Goal: Task Accomplishment & Management: Manage account settings

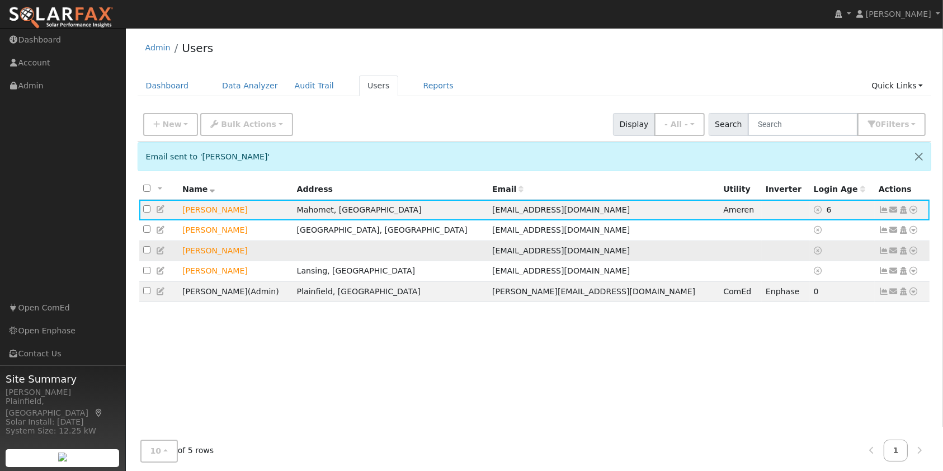
click at [891, 250] on icon at bounding box center [894, 251] width 10 height 8
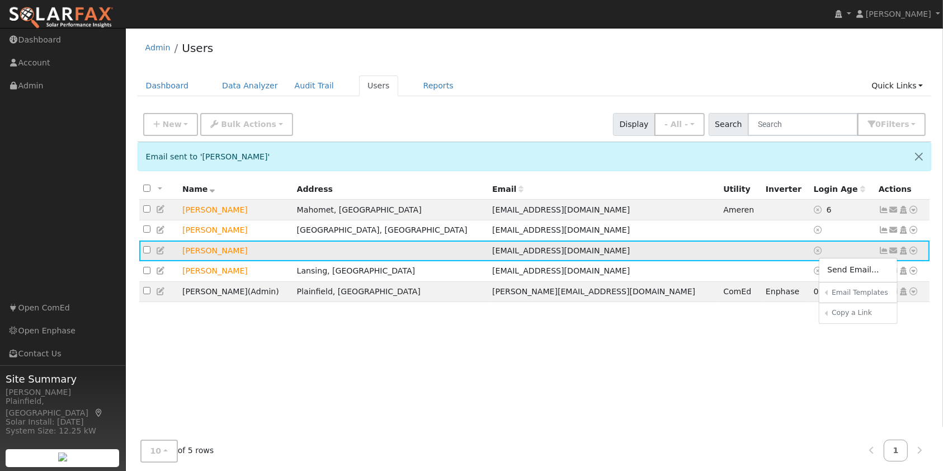
click at [914, 252] on icon at bounding box center [914, 251] width 10 height 8
click at [883, 290] on link "Reports" at bounding box center [881, 294] width 73 height 16
click at [915, 250] on icon at bounding box center [914, 251] width 10 height 8
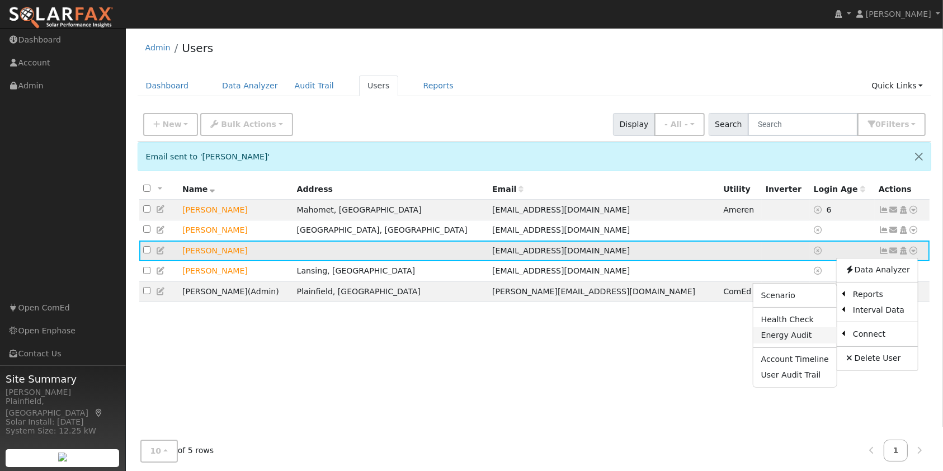
click at [806, 333] on link "Energy Audit" at bounding box center [795, 335] width 83 height 16
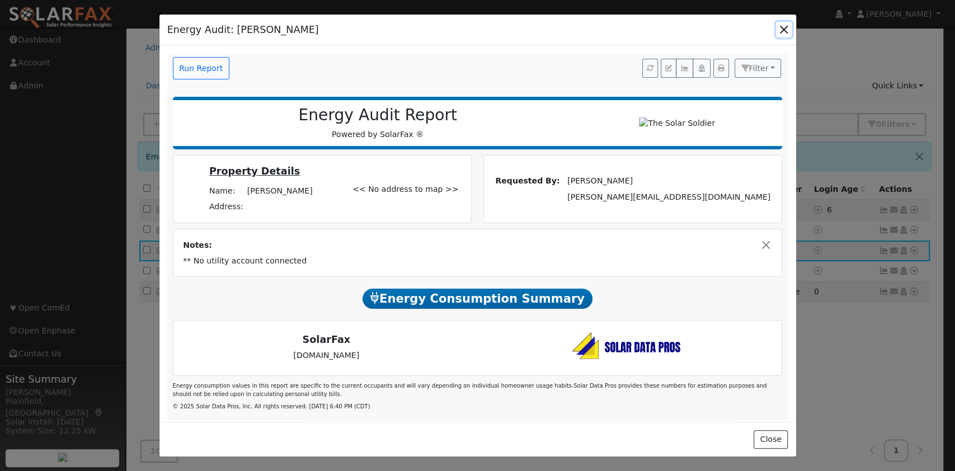
click at [781, 29] on button "button" at bounding box center [784, 30] width 16 height 16
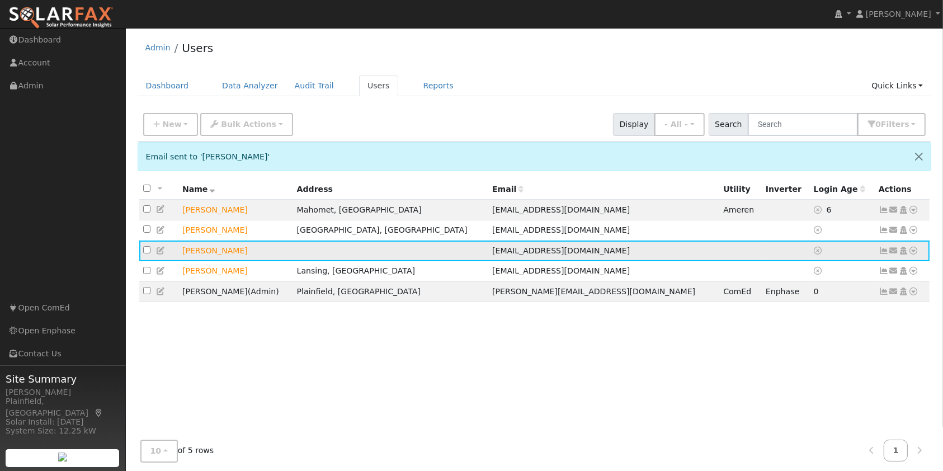
click at [892, 250] on icon at bounding box center [894, 251] width 10 height 8
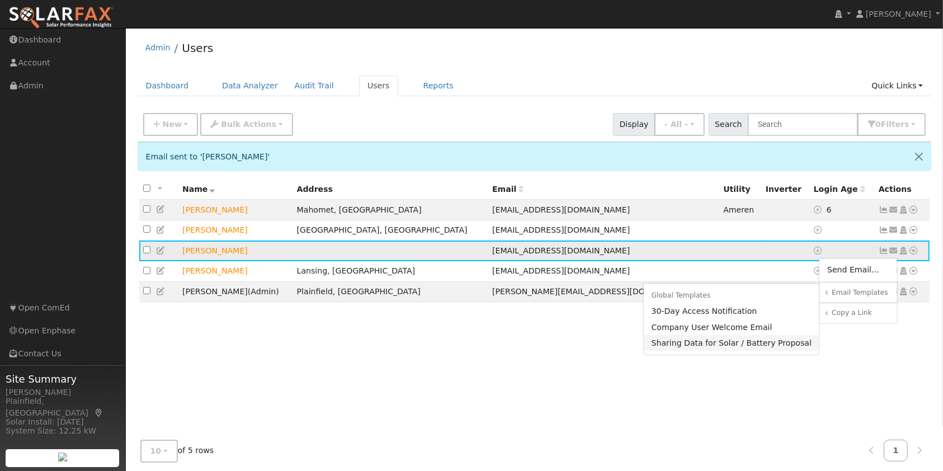
click at [769, 346] on link "Sharing Data for Solar / Battery Proposal" at bounding box center [732, 343] width 176 height 16
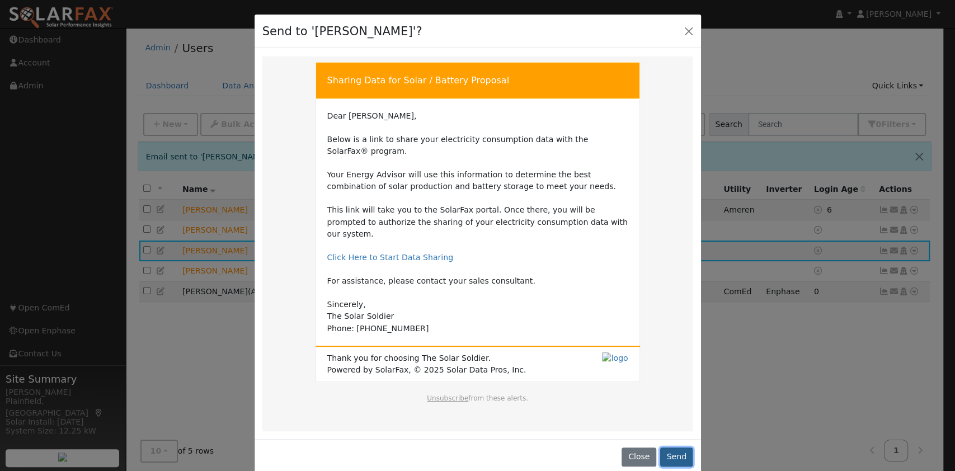
click at [671, 448] on button "Send" at bounding box center [676, 457] width 33 height 19
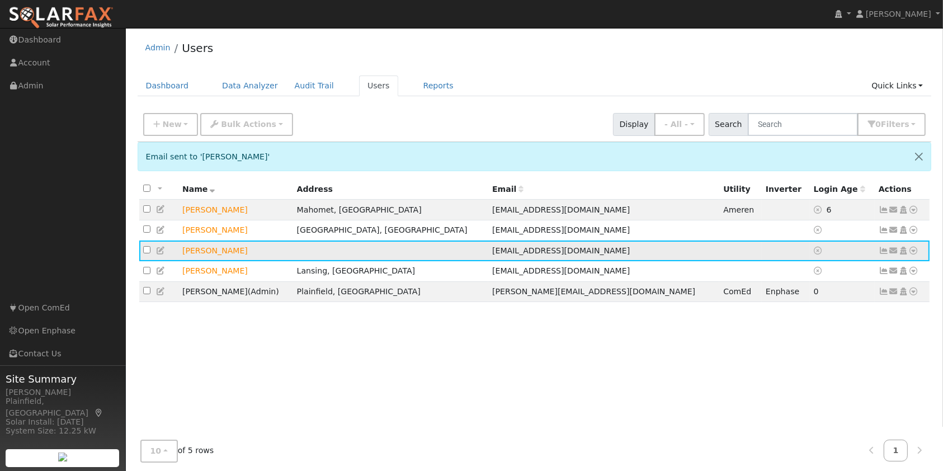
click at [891, 248] on icon at bounding box center [894, 251] width 10 height 8
click at [853, 273] on link "Send Email..." at bounding box center [859, 270] width 78 height 16
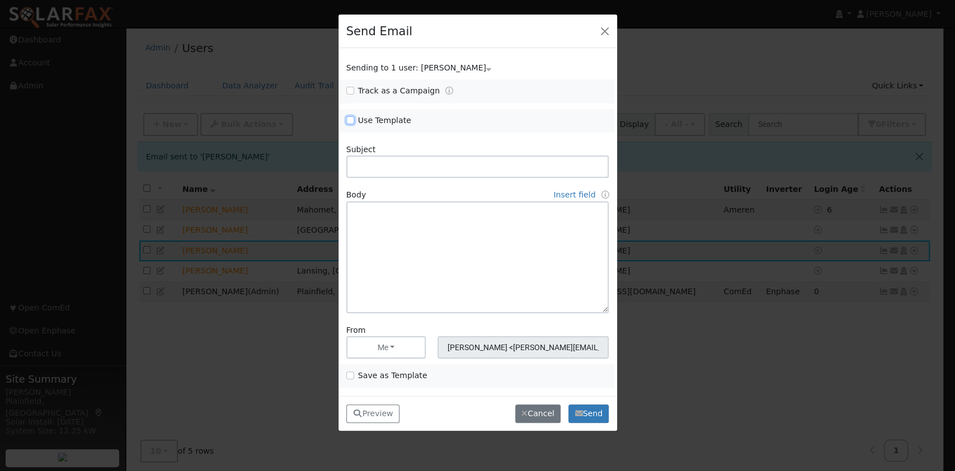
click at [351, 121] on input "Use Template" at bounding box center [350, 120] width 8 height 8
checkbox input "true"
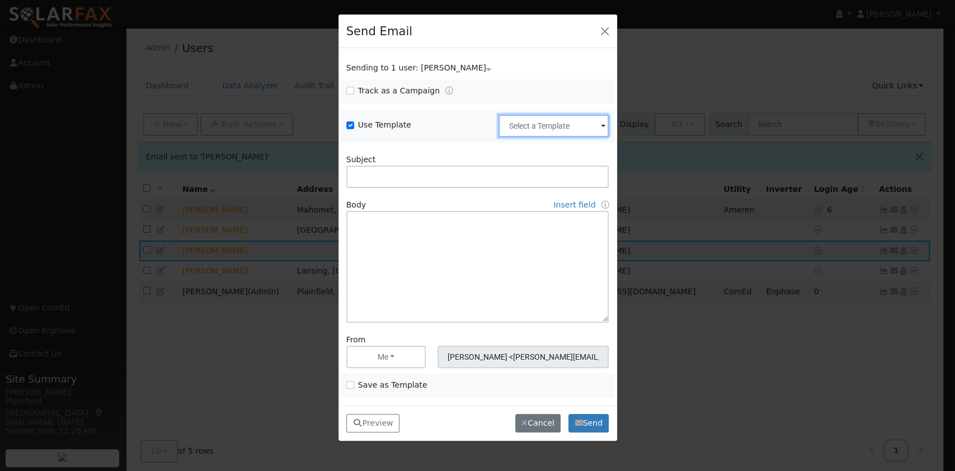
click at [548, 130] on input "text" at bounding box center [553, 126] width 110 height 22
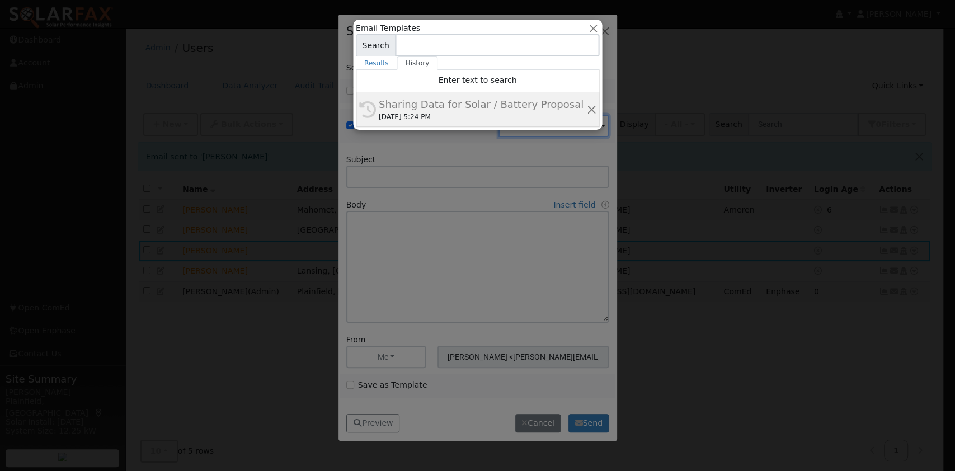
click at [502, 112] on div "[DATE] 5:24 PM" at bounding box center [483, 117] width 208 height 10
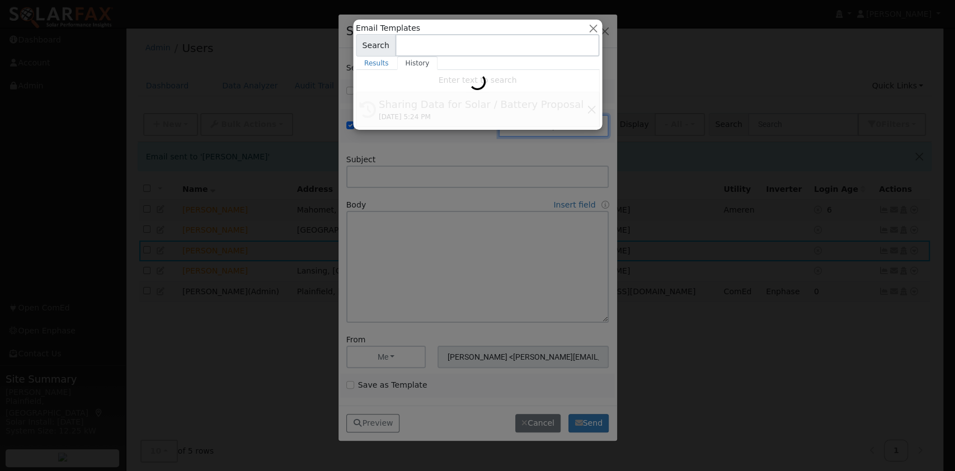
type input "Sharing Data for Solar / Battery Proposal"
type textarea "Dear {user_fname}, Below is a link to share your electricity consumption data w…"
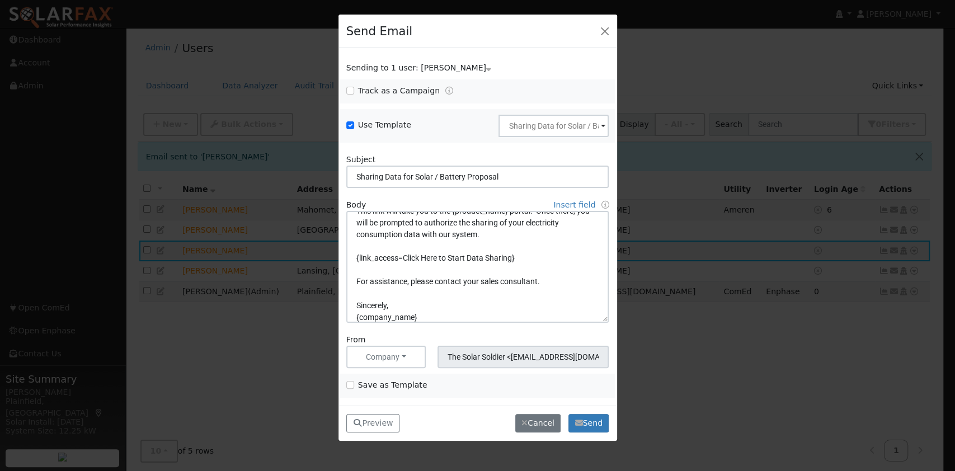
scroll to position [135, 0]
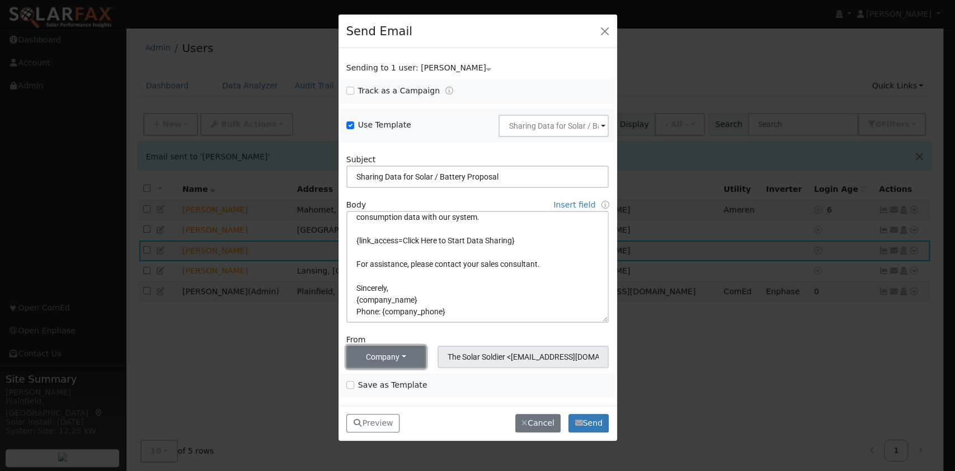
click at [410, 355] on button "Company" at bounding box center [386, 357] width 80 height 22
click at [367, 300] on link "Me" at bounding box center [386, 301] width 78 height 16
type input "[PERSON_NAME] <[PERSON_NAME][EMAIL_ADDRESS][DOMAIN_NAME]>"
click at [590, 421] on button "Send" at bounding box center [588, 423] width 41 height 19
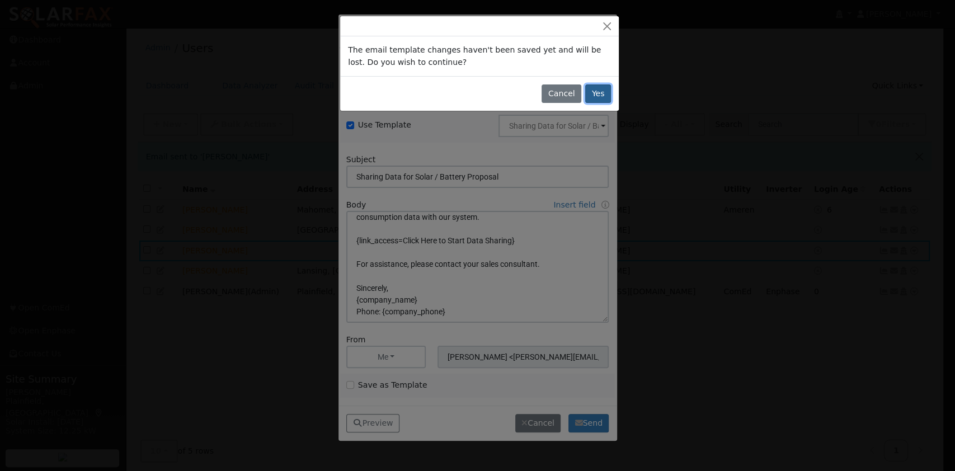
click at [592, 91] on button "Yes" at bounding box center [598, 93] width 26 height 19
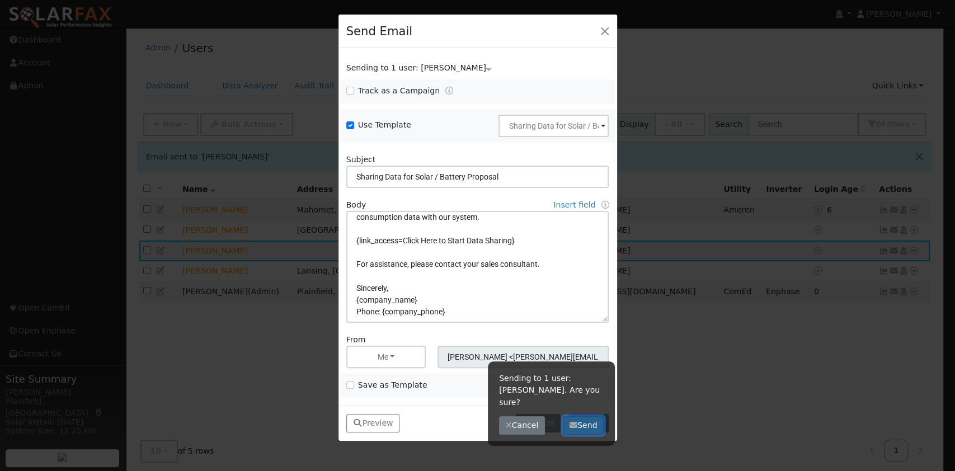
click at [577, 421] on icon "button" at bounding box center [574, 425] width 8 height 8
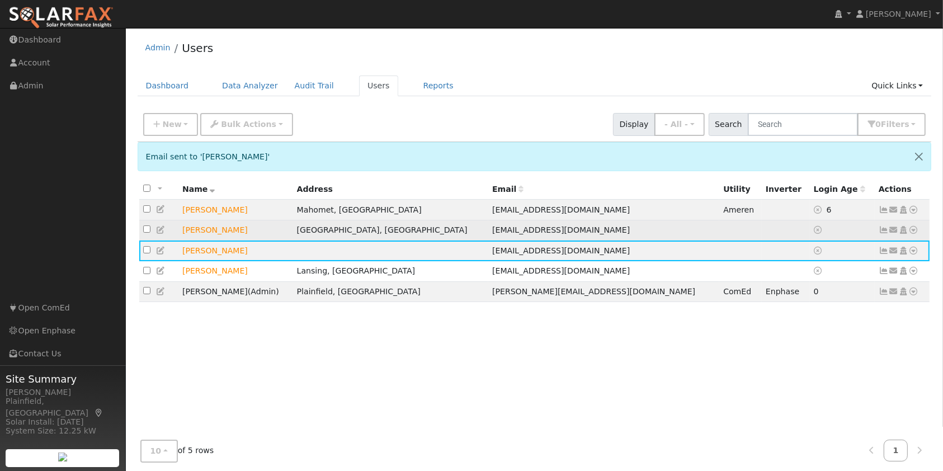
click at [893, 227] on icon at bounding box center [894, 230] width 10 height 8
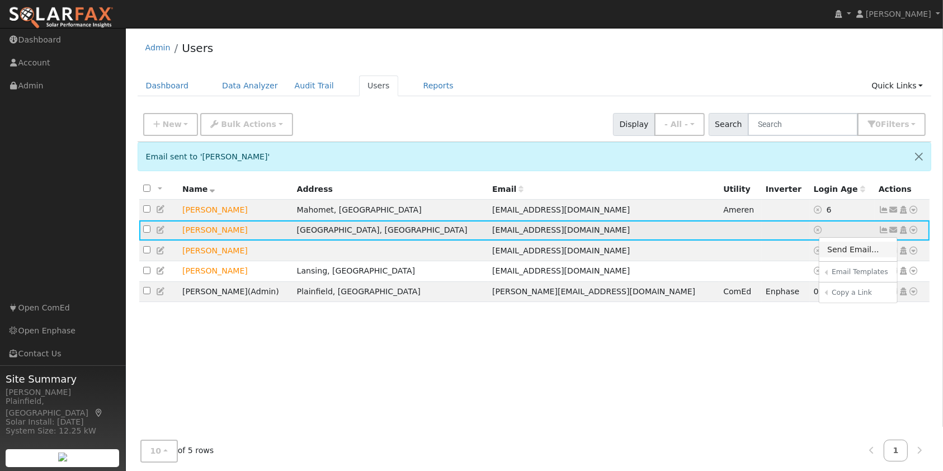
click at [837, 251] on link "Send Email..." at bounding box center [859, 250] width 78 height 16
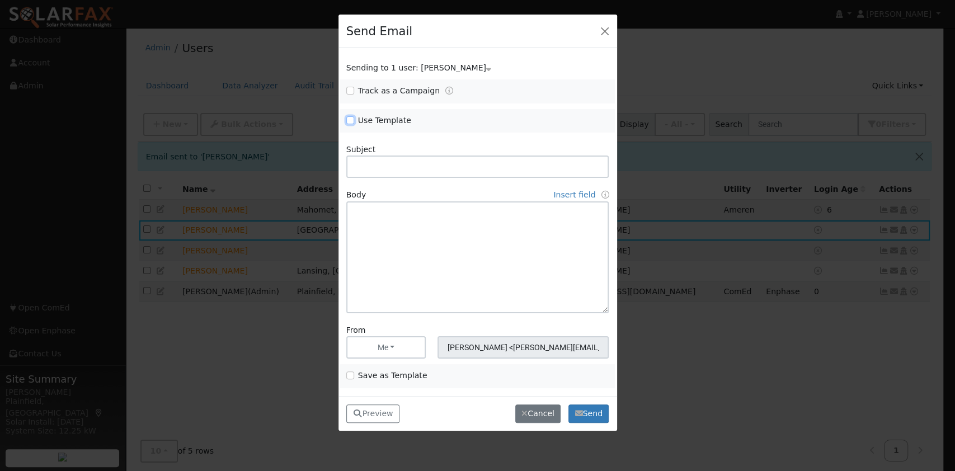
click at [350, 117] on input "Use Template" at bounding box center [350, 120] width 8 height 8
checkbox input "true"
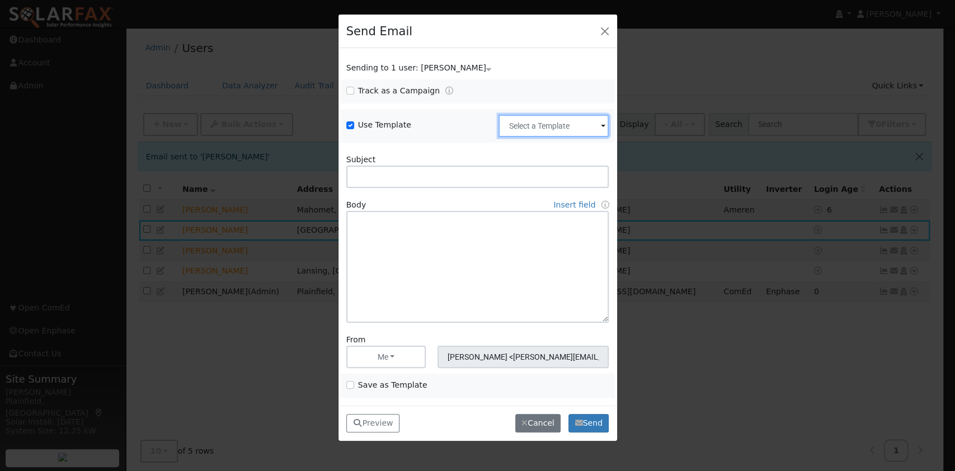
click at [518, 121] on input "text" at bounding box center [553, 126] width 110 height 22
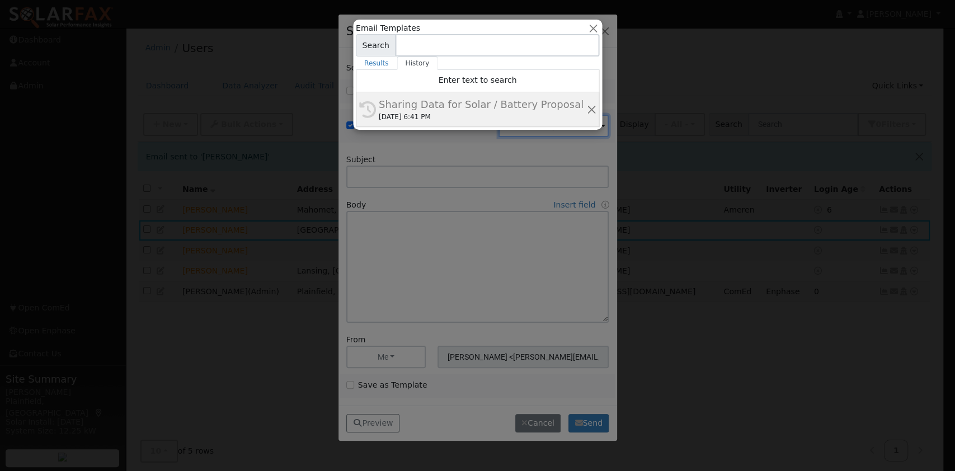
click at [516, 115] on div "[DATE] 6:41 PM" at bounding box center [483, 117] width 208 height 10
type input "Sharing Data for Solar / Battery Proposal"
type textarea "Dear {user_fname}, Below is a link to share your electricity consumption data w…"
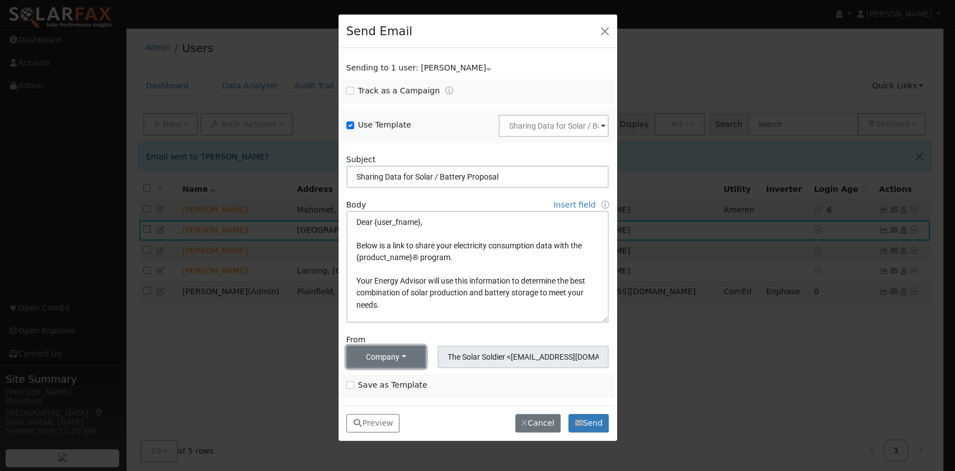
click at [411, 357] on button "Company" at bounding box center [386, 357] width 80 height 22
click at [364, 305] on link "Me" at bounding box center [386, 301] width 78 height 16
type input "[PERSON_NAME] <[PERSON_NAME][EMAIL_ADDRESS][DOMAIN_NAME]>"
click at [576, 206] on link "Insert field" at bounding box center [574, 204] width 42 height 9
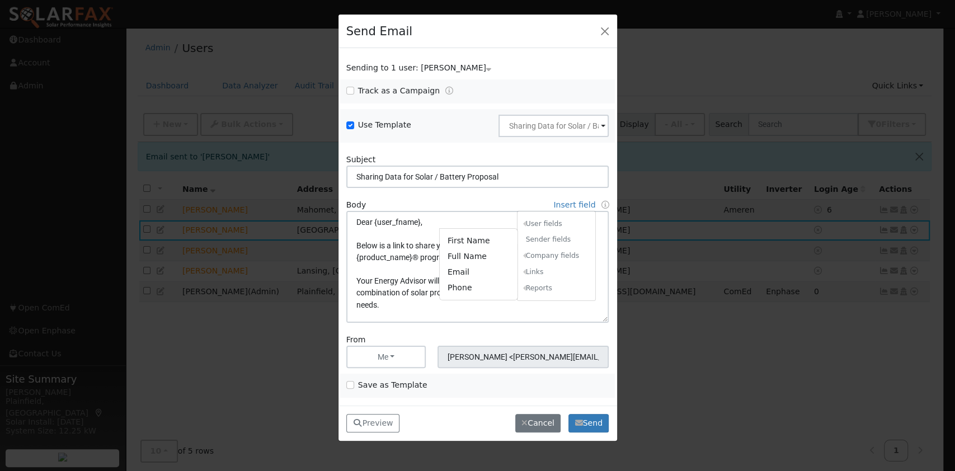
click at [543, 237] on h6 "Sender fields" at bounding box center [556, 240] width 78 height 16
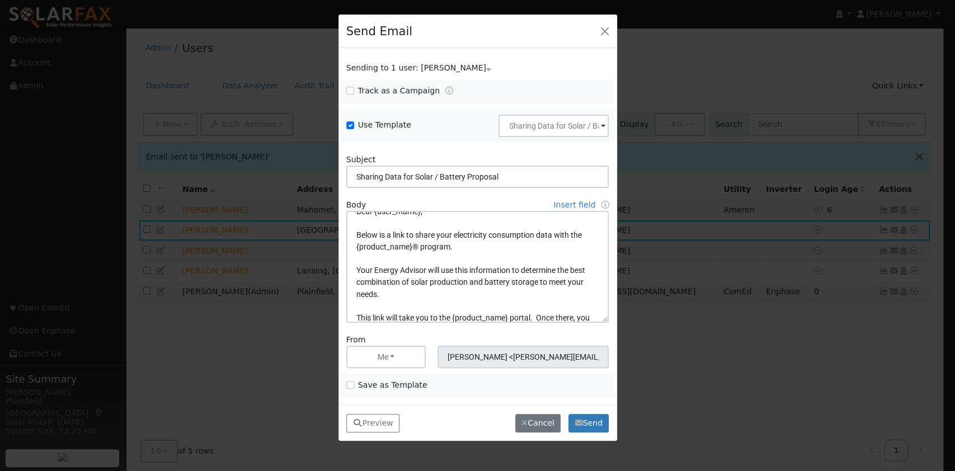
scroll to position [0, 0]
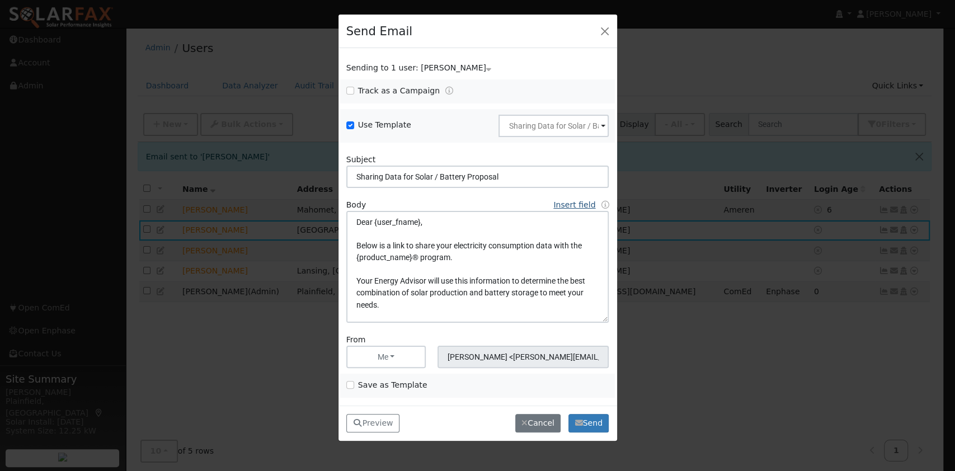
click at [591, 208] on link "Insert field" at bounding box center [574, 204] width 42 height 9
click at [577, 420] on icon "button" at bounding box center [579, 423] width 8 height 8
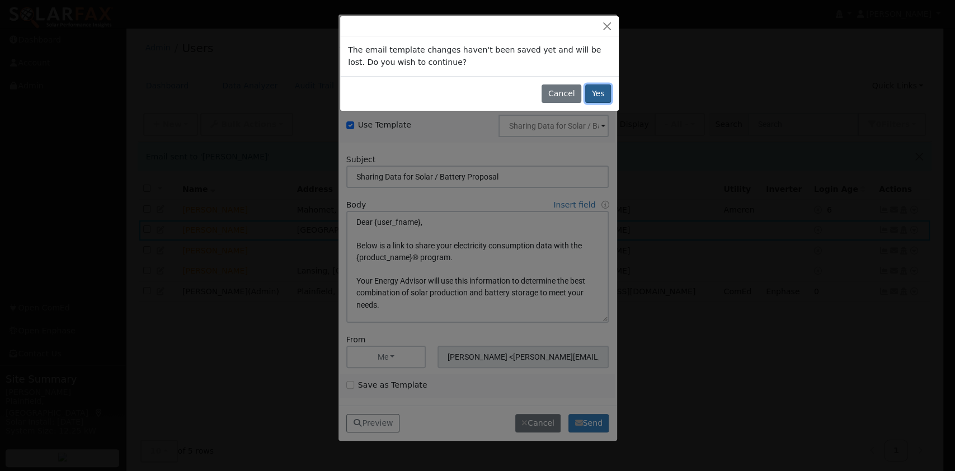
click at [594, 91] on button "Yes" at bounding box center [598, 93] width 26 height 19
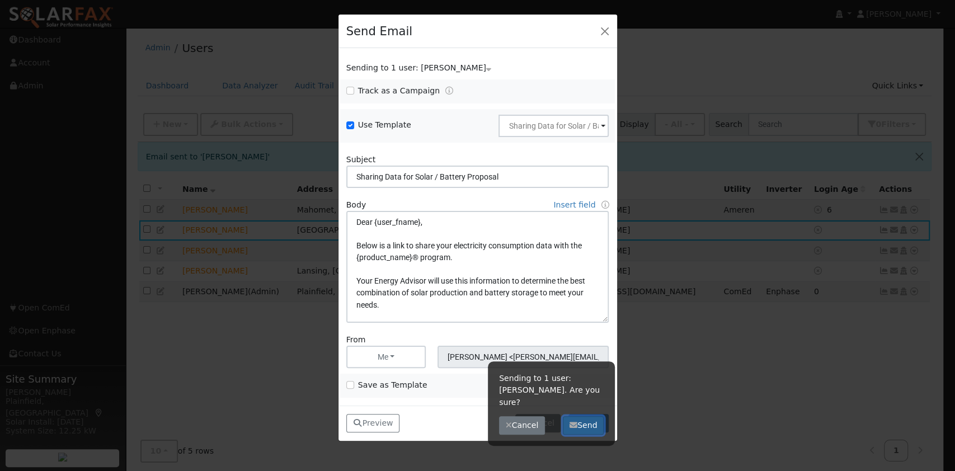
click at [573, 421] on icon "button" at bounding box center [574, 425] width 8 height 8
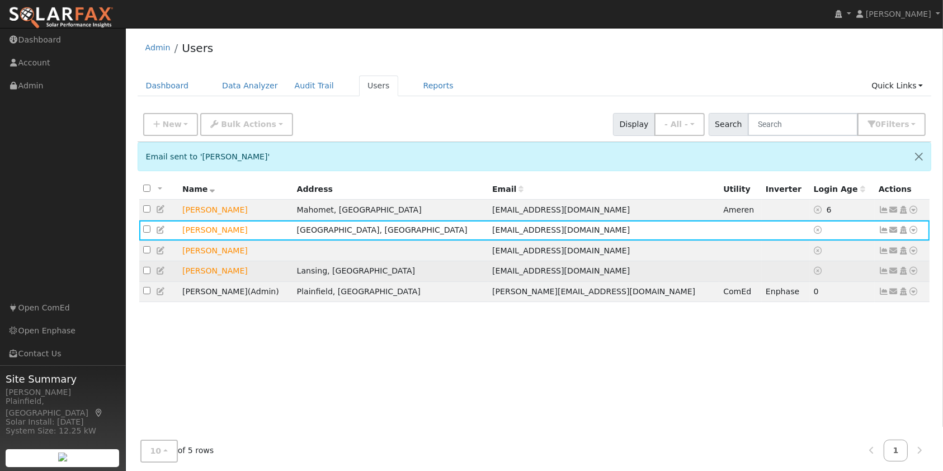
click at [896, 272] on icon at bounding box center [894, 271] width 10 height 8
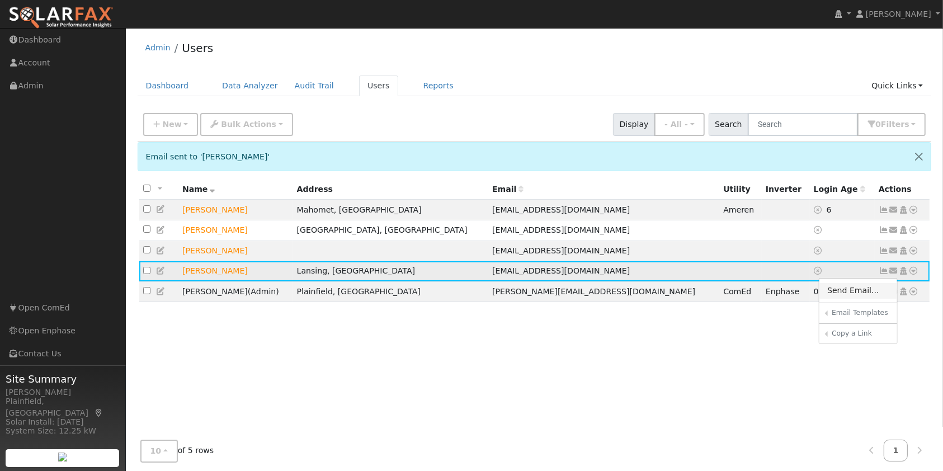
click at [853, 293] on link "Send Email..." at bounding box center [859, 291] width 78 height 16
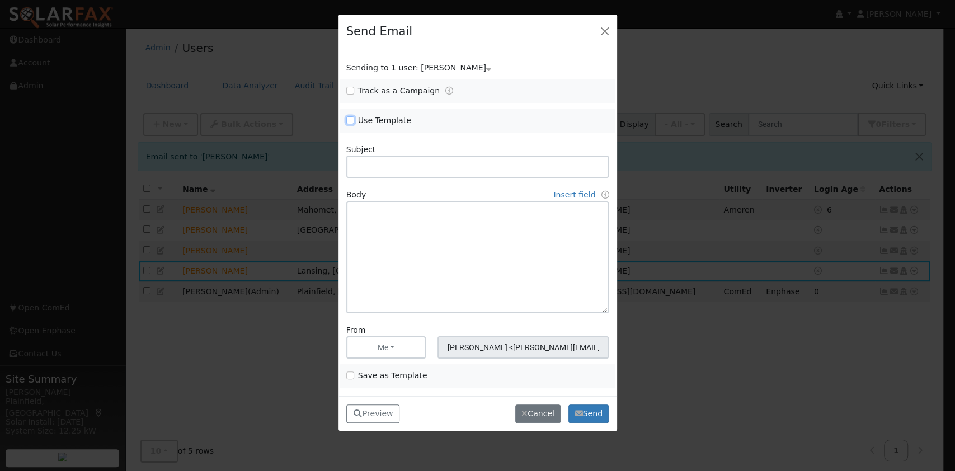
click at [347, 121] on input "Use Template" at bounding box center [350, 120] width 8 height 8
checkbox input "true"
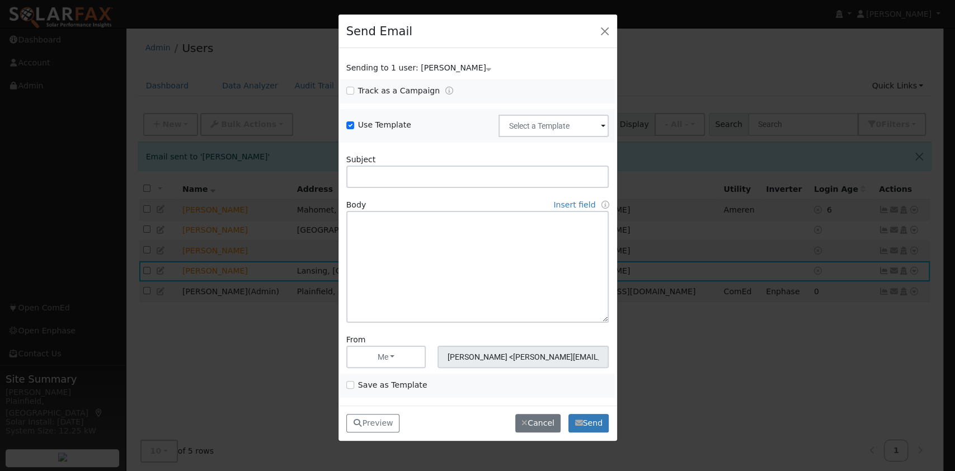
click at [582, 136] on div "Use Template Delete Email Template Are you sure you want to delete ? Cancel Del…" at bounding box center [477, 126] width 275 height 34
click at [581, 129] on input "text" at bounding box center [553, 126] width 110 height 22
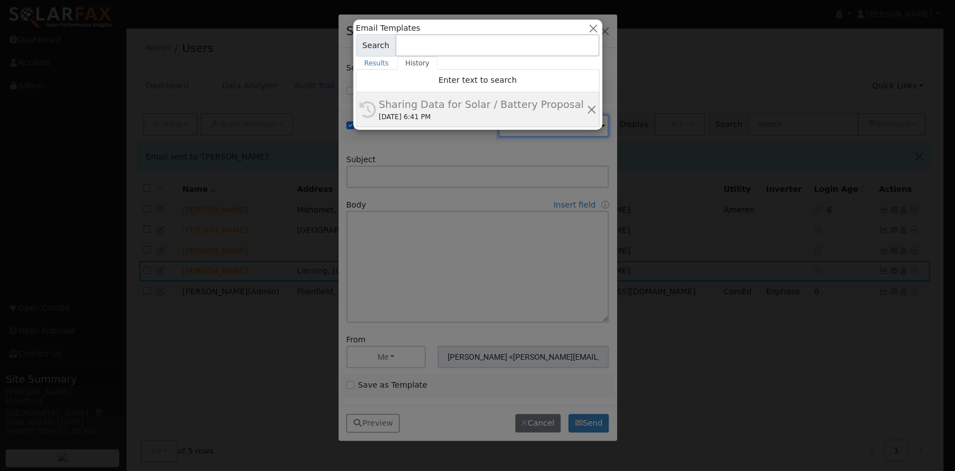
click at [559, 106] on div "Sharing Data for Solar / Battery Proposal" at bounding box center [483, 104] width 208 height 15
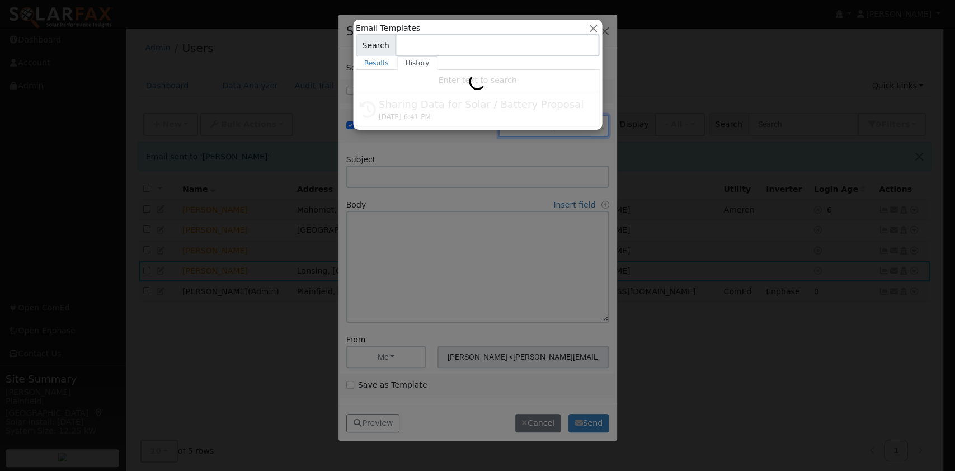
type input "Sharing Data for Solar / Battery Proposal"
type textarea "Dear {user_fname}, Below is a link to share your electricity consumption data w…"
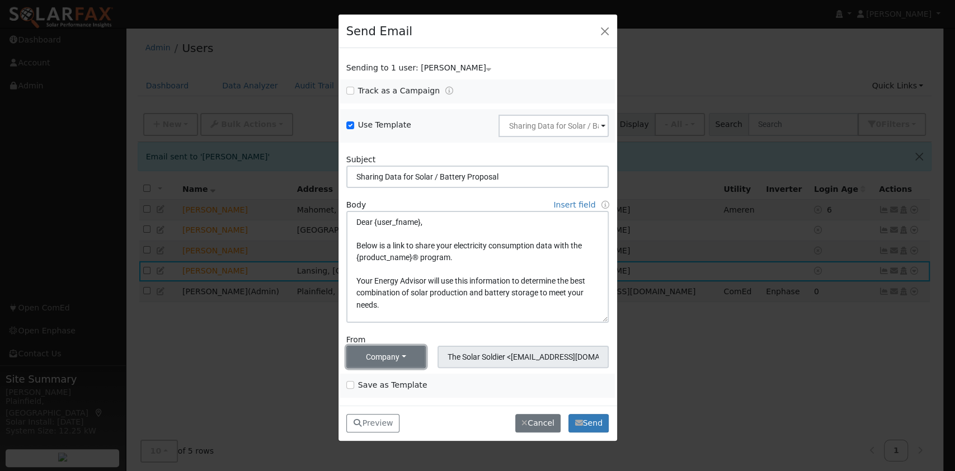
click at [402, 361] on button "Company" at bounding box center [386, 357] width 80 height 22
click at [384, 300] on link "Me" at bounding box center [386, 301] width 78 height 16
type input "[PERSON_NAME] <[PERSON_NAME][EMAIL_ADDRESS][DOMAIN_NAME]>"
click at [574, 421] on button "Send" at bounding box center [588, 423] width 41 height 19
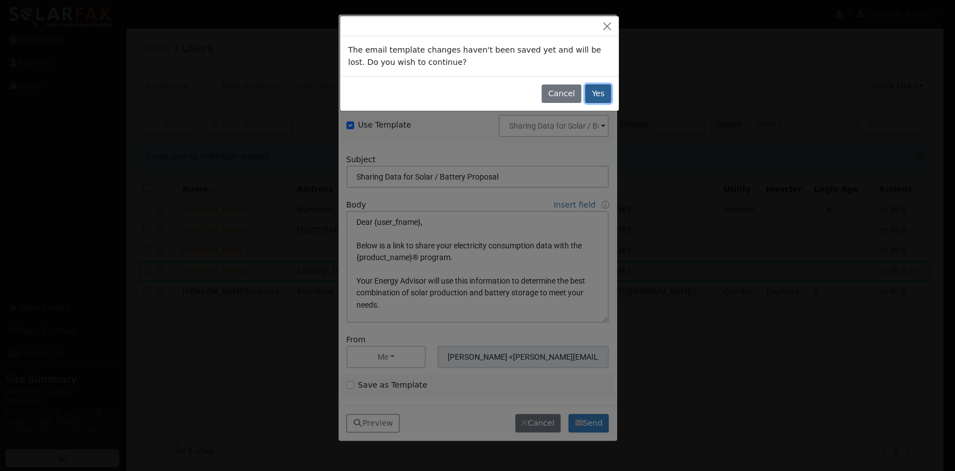
click at [591, 93] on button "Yes" at bounding box center [598, 93] width 26 height 19
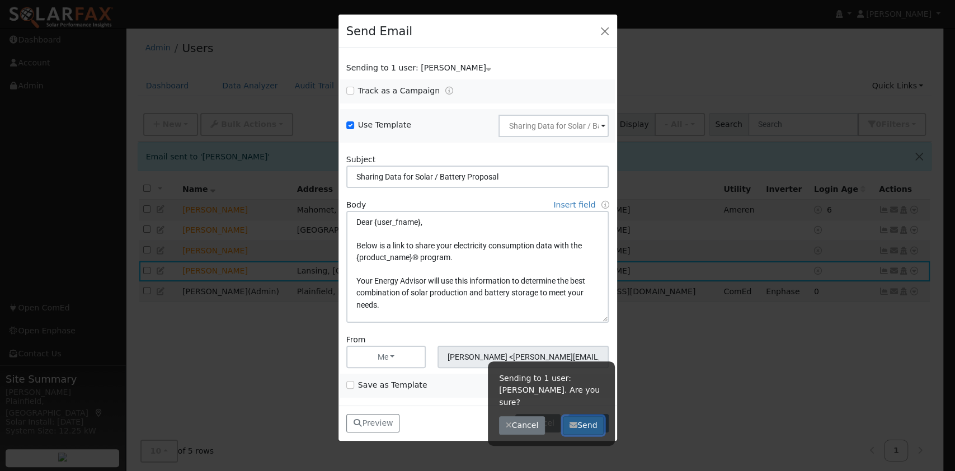
click at [580, 416] on button "Send" at bounding box center [583, 425] width 41 height 19
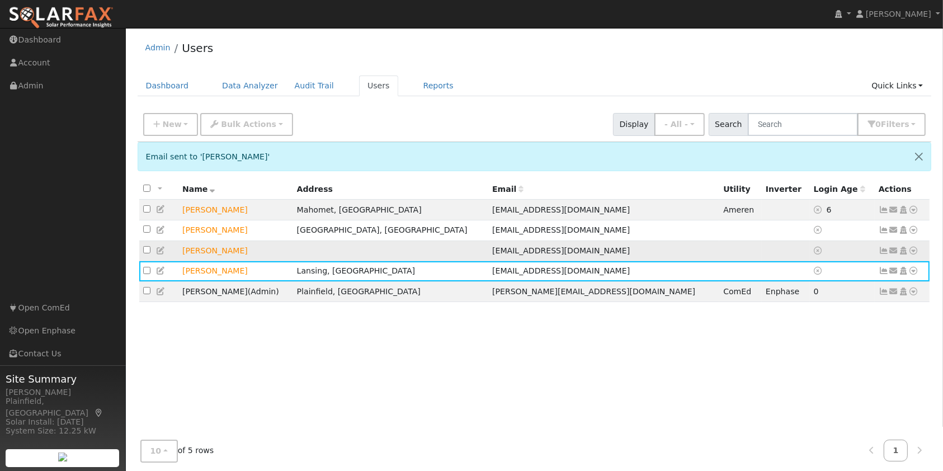
click at [380, 251] on td at bounding box center [390, 251] width 195 height 21
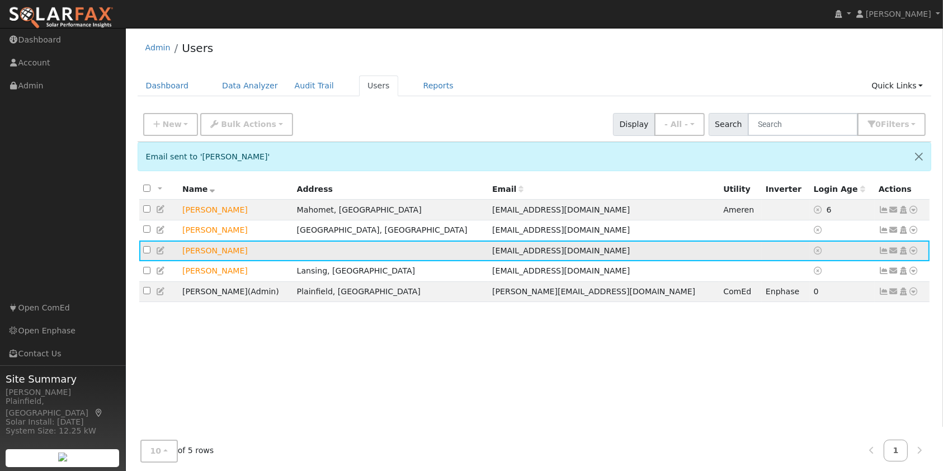
click at [232, 250] on td "[PERSON_NAME]" at bounding box center [235, 251] width 115 height 21
click at [913, 249] on icon at bounding box center [914, 251] width 10 height 8
click at [229, 253] on td "[PERSON_NAME]" at bounding box center [235, 251] width 115 height 21
click at [161, 253] on icon at bounding box center [161, 251] width 10 height 8
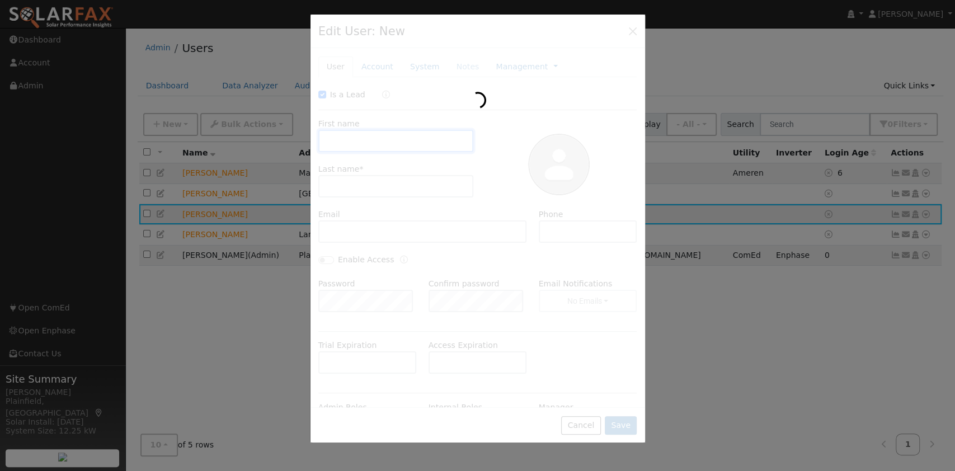
checkbox input "true"
type input "[PERSON_NAME]"
type input "[EMAIL_ADDRESS][DOMAIN_NAME]"
type input "6308498605"
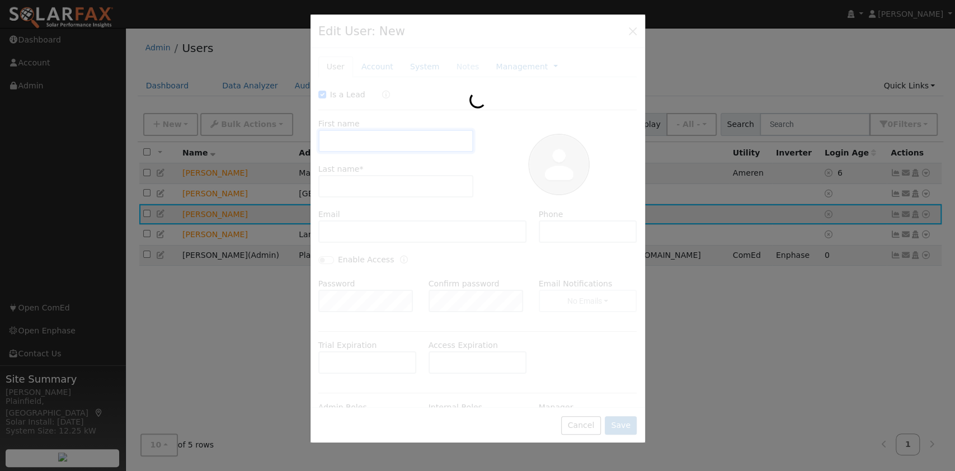
type input "Default Account"
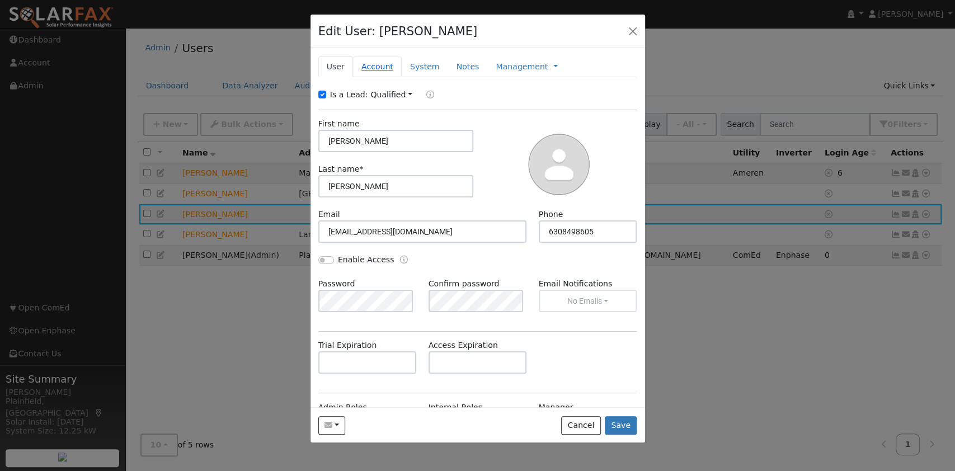
click at [368, 64] on link "Account" at bounding box center [377, 67] width 49 height 21
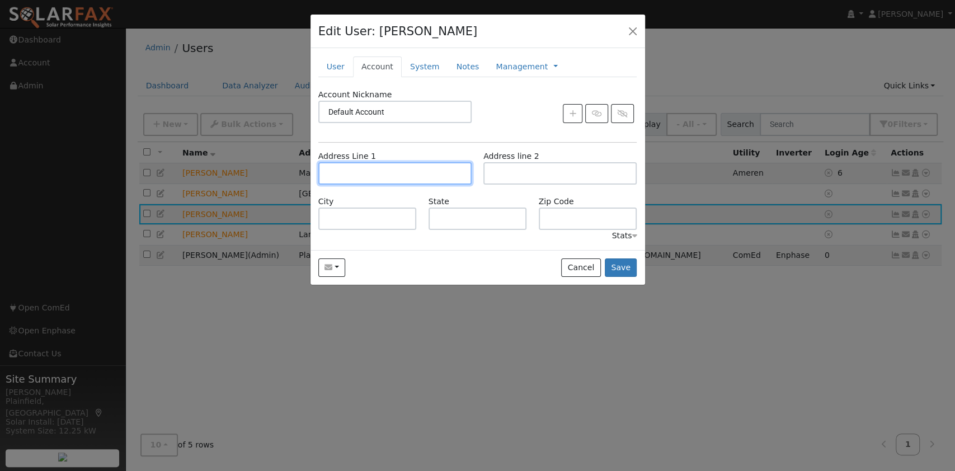
click at [391, 177] on input "text" at bounding box center [394, 173] width 153 height 22
click at [430, 164] on input "text" at bounding box center [394, 173] width 153 height 22
type input "[STREET_ADDRESS][PERSON_NAME]"
type input "Oswego"
type input "IL"
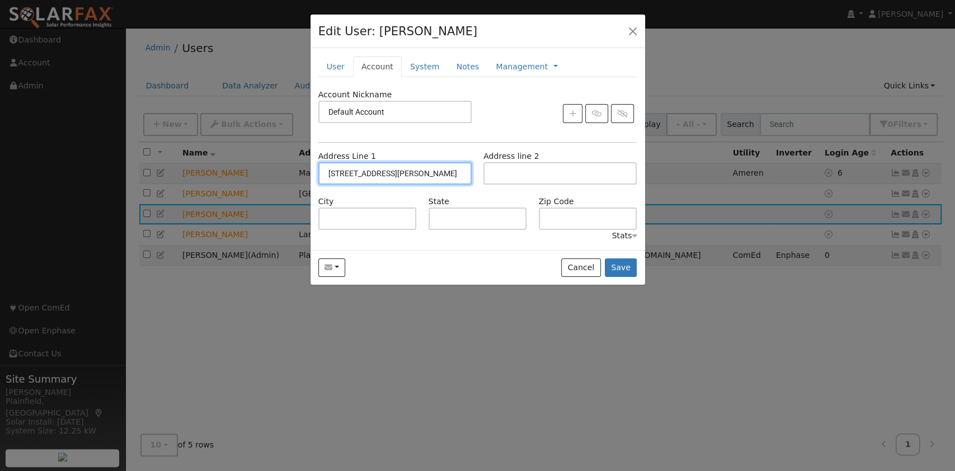
type input "60543"
click at [424, 237] on div "Stats" at bounding box center [477, 236] width 331 height 12
click at [622, 266] on button "Save" at bounding box center [621, 267] width 32 height 19
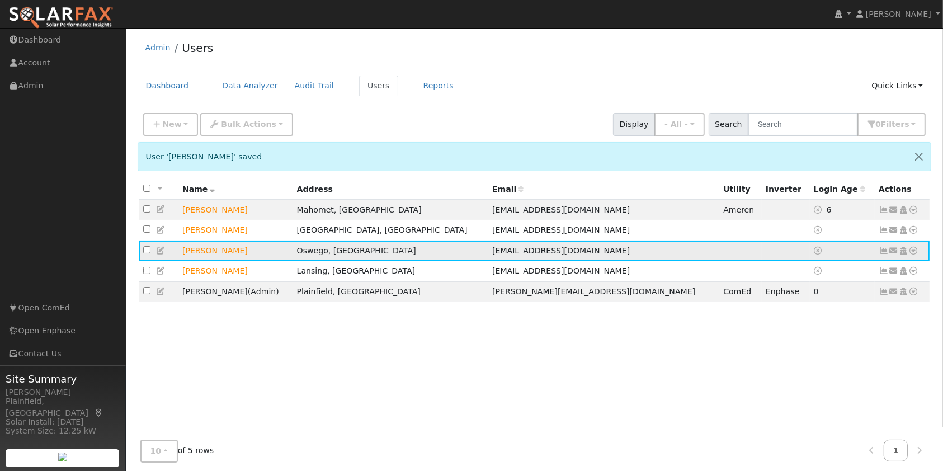
click at [914, 252] on icon at bounding box center [914, 251] width 10 height 8
click at [241, 253] on td "[PERSON_NAME]" at bounding box center [235, 251] width 115 height 21
click at [184, 253] on td "[PERSON_NAME]" at bounding box center [235, 251] width 115 height 21
click at [157, 247] on link at bounding box center [161, 250] width 10 height 9
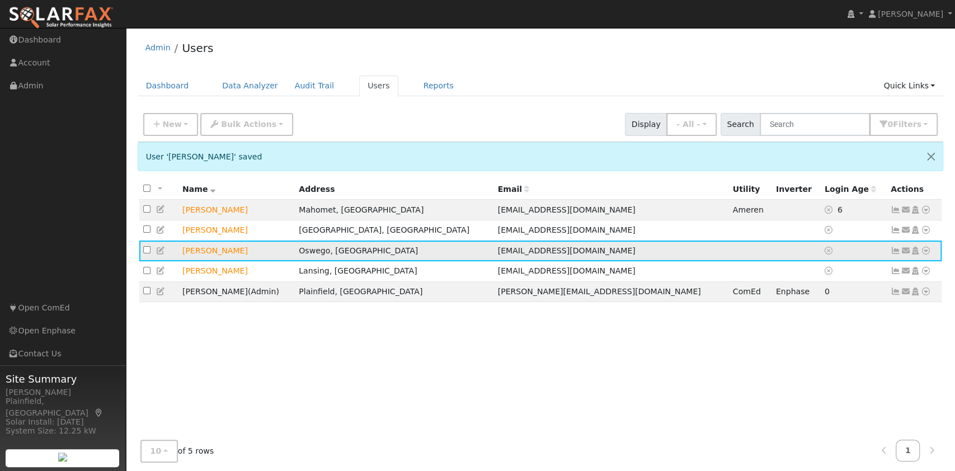
type input "[PERSON_NAME]"
type input "[EMAIL_ADDRESS][DOMAIN_NAME]"
type input "6308498605"
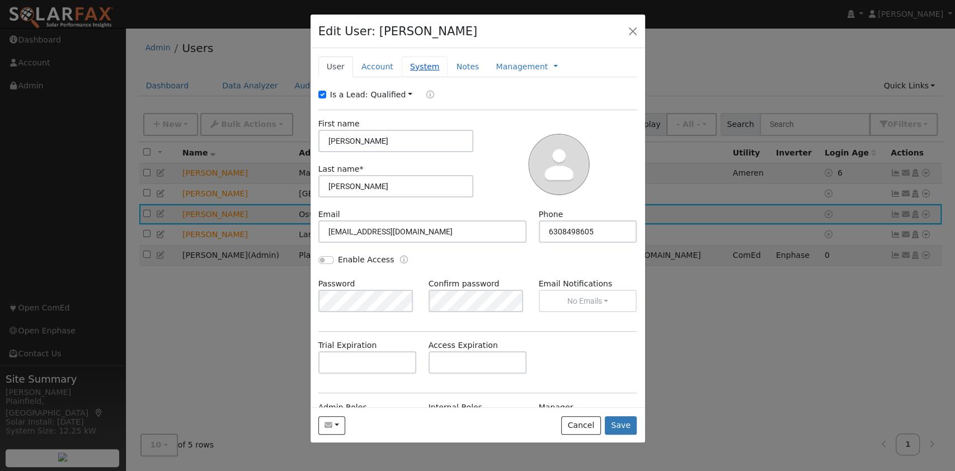
click at [420, 64] on link "System" at bounding box center [425, 67] width 46 height 21
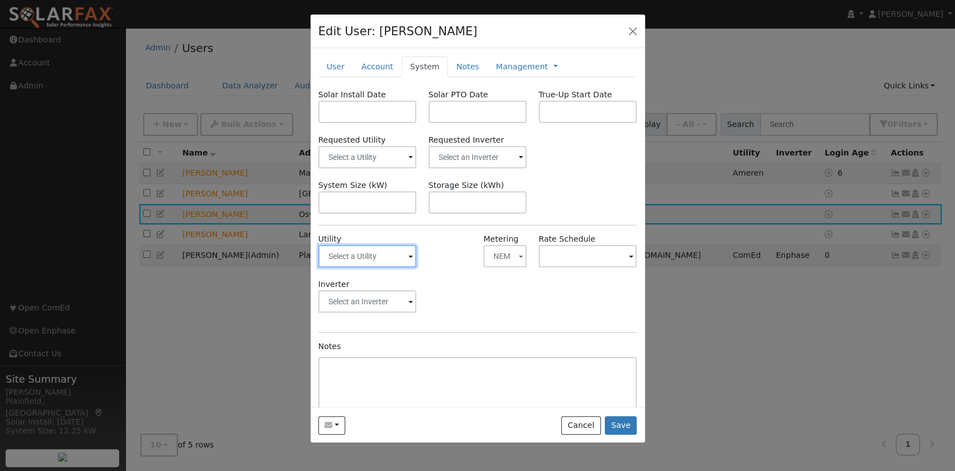
click at [383, 260] on input "text" at bounding box center [367, 256] width 98 height 22
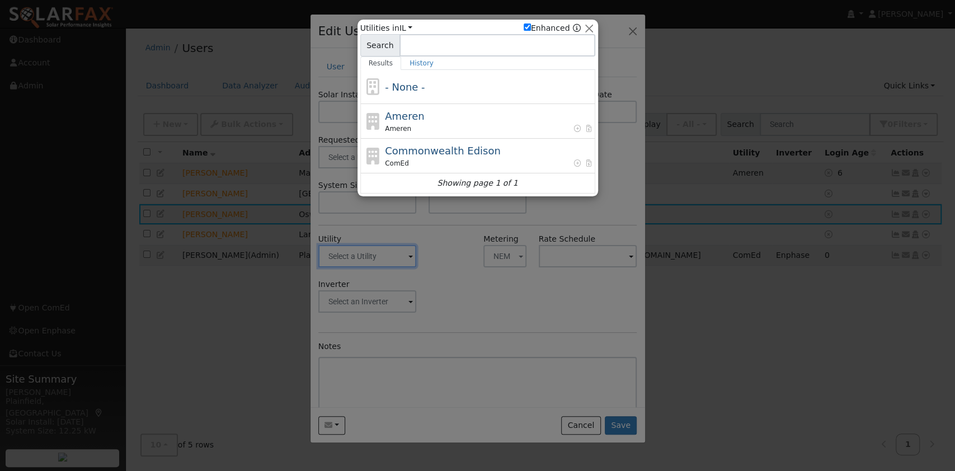
click at [477, 351] on div at bounding box center [477, 235] width 955 height 471
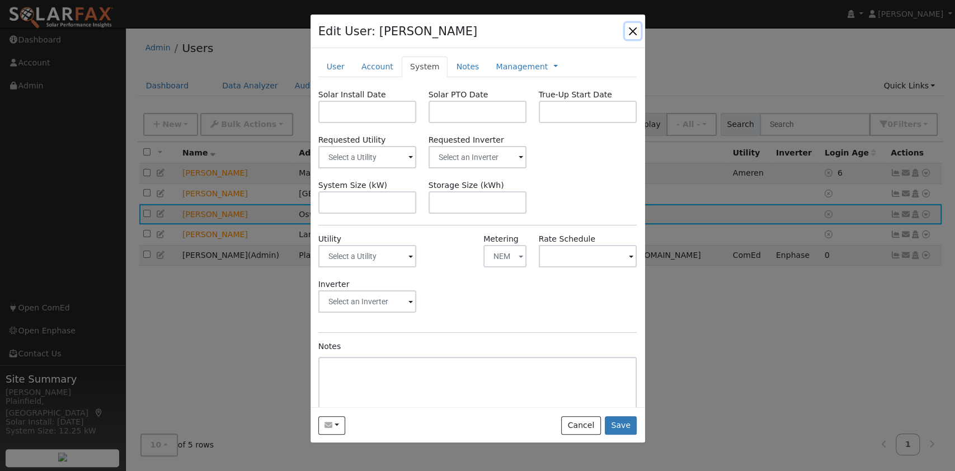
click at [635, 23] on button "button" at bounding box center [633, 31] width 16 height 16
